Goal: Task Accomplishment & Management: Use online tool/utility

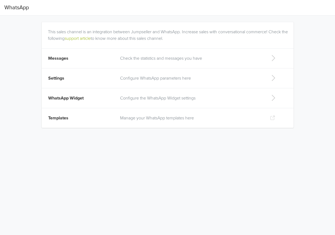
click at [116, 102] on td "WhatsApp Widget" at bounding box center [80, 98] width 76 height 20
select select "rb"
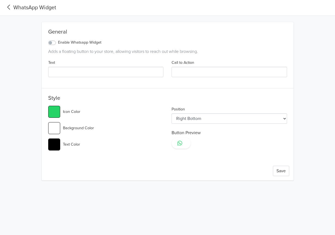
type input "Contact Us"
type input "#12d95b"
type input "#ff0000"
select select "rt"
